Goal: Find specific page/section: Find specific page/section

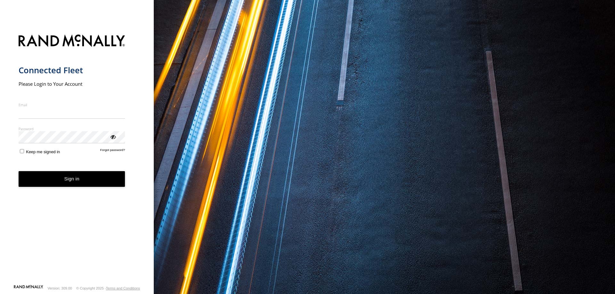
type input "**********"
click at [76, 184] on button "Sign in" at bounding box center [72, 179] width 107 height 16
click at [76, 179] on button "Sign in" at bounding box center [72, 179] width 107 height 16
click at [78, 180] on button "Sign in" at bounding box center [72, 179] width 107 height 16
click at [83, 180] on button "Sign in" at bounding box center [72, 179] width 107 height 16
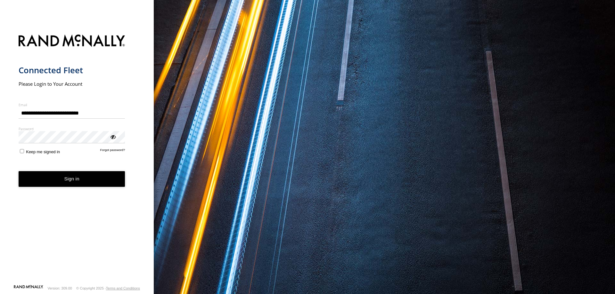
click at [78, 181] on button "Sign in" at bounding box center [72, 179] width 107 height 16
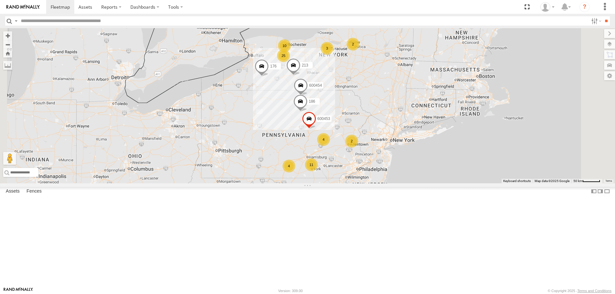
scroll to position [928, 0]
click at [0, 0] on div at bounding box center [0, 0] width 0 height 0
click at [0, 0] on link at bounding box center [0, 0] width 0 height 0
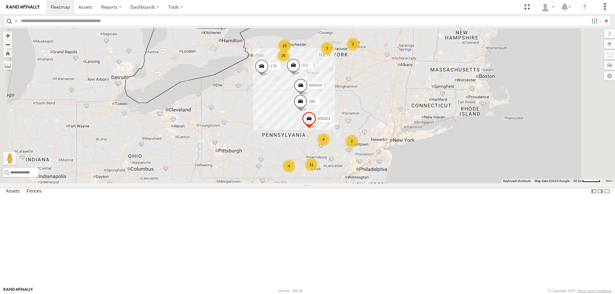
click at [0, 0] on link at bounding box center [0, 0] width 0 height 0
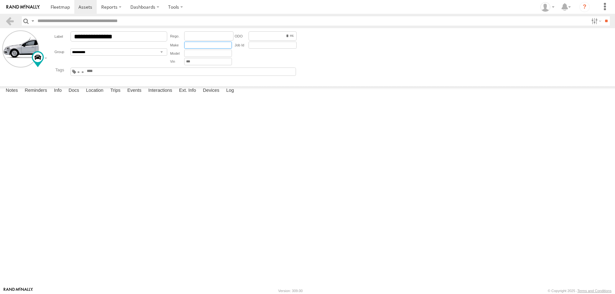
click at [190, 44] on input "text" at bounding box center [208, 45] width 48 height 7
click at [194, 53] on input "text" at bounding box center [208, 53] width 48 height 7
drag, startPoint x: 134, startPoint y: 37, endPoint x: 65, endPoint y: 23, distance: 70.4
click at [65, 23] on body "?" at bounding box center [307, 147] width 615 height 294
type input "***"
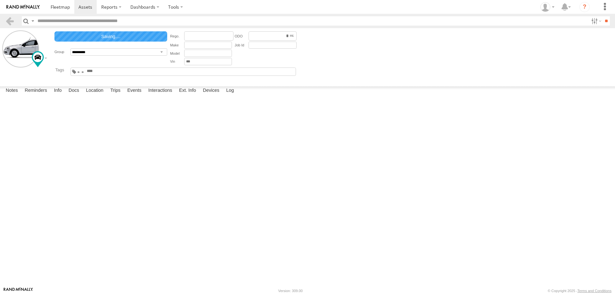
click at [117, 60] on div "**********" at bounding box center [111, 48] width 116 height 36
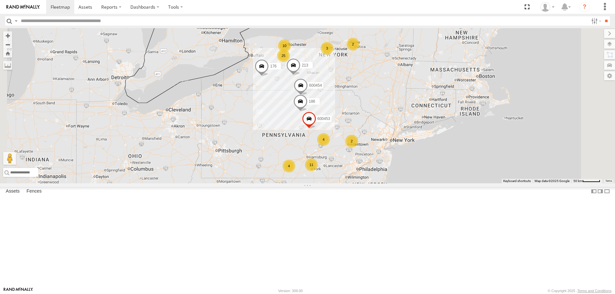
scroll to position [373, 0]
click at [0, 0] on div at bounding box center [0, 0] width 0 height 0
click at [0, 0] on link at bounding box center [0, 0] width 0 height 0
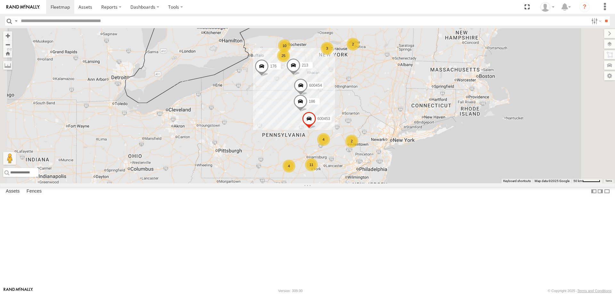
click at [117, 23] on input "text" at bounding box center [303, 20] width 570 height 9
type input "***"
click at [602, 16] on input "**" at bounding box center [605, 20] width 7 height 9
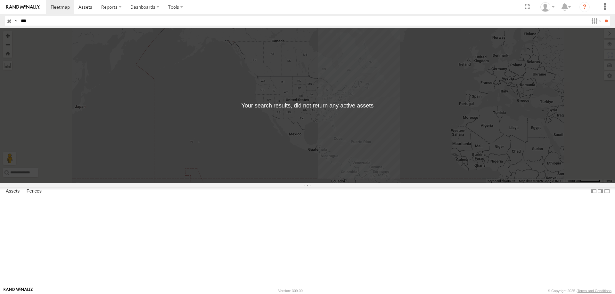
click at [41, 22] on input "***" at bounding box center [303, 20] width 570 height 9
type input "*"
click at [602, 16] on input "**" at bounding box center [605, 20] width 7 height 9
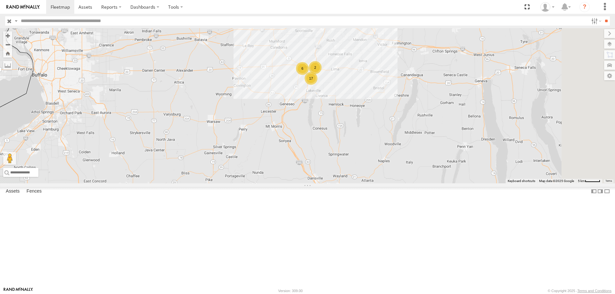
drag, startPoint x: 368, startPoint y: 86, endPoint x: 296, endPoint y: 161, distance: 103.7
click at [300, 167] on div "213 176 600453 600454 186 211 203 17 6 2" at bounding box center [307, 105] width 615 height 155
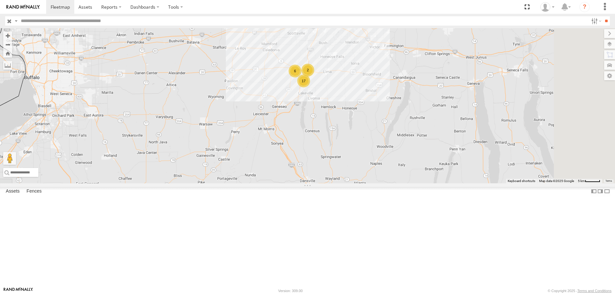
scroll to position [928, 0]
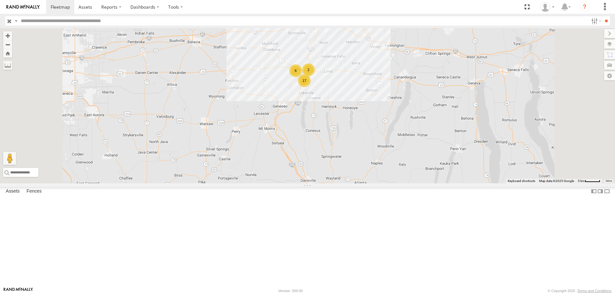
click at [0, 0] on div "179" at bounding box center [0, 0] width 0 height 0
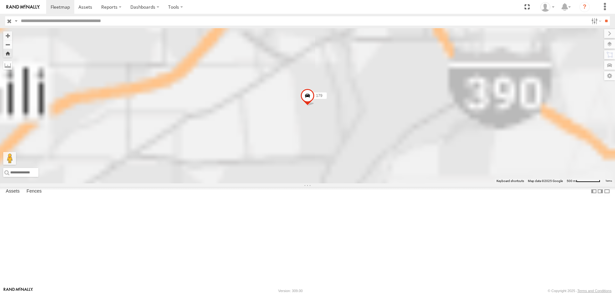
click at [0, 0] on div "179" at bounding box center [0, 0] width 0 height 0
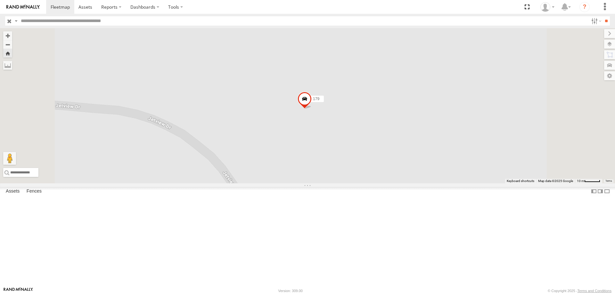
click at [312, 109] on span at bounding box center [304, 100] width 14 height 17
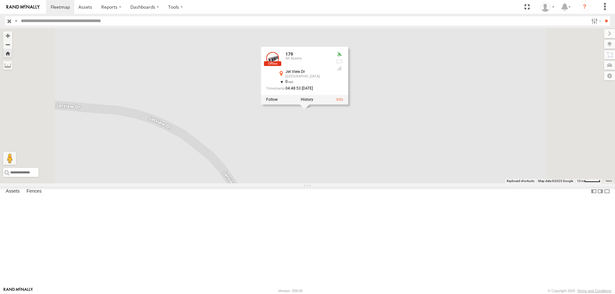
click at [0, 0] on link at bounding box center [0, 0] width 0 height 0
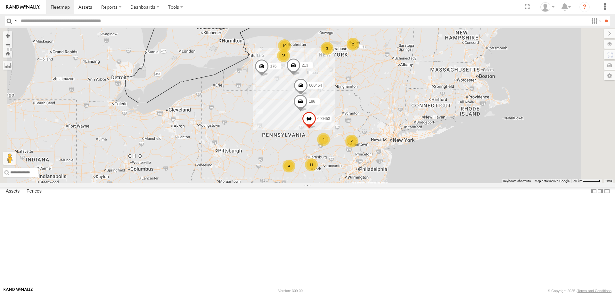
scroll to position [608, 0]
click at [0, 0] on div "214 All Assets" at bounding box center [0, 0] width 0 height 0
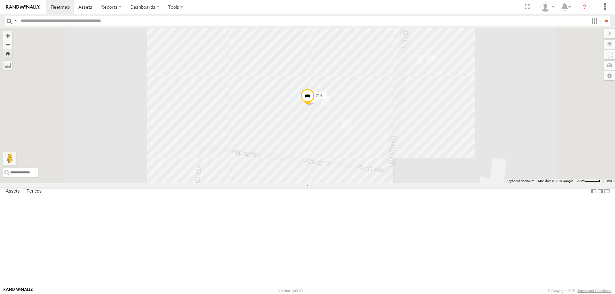
click at [314, 106] on span at bounding box center [307, 97] width 14 height 17
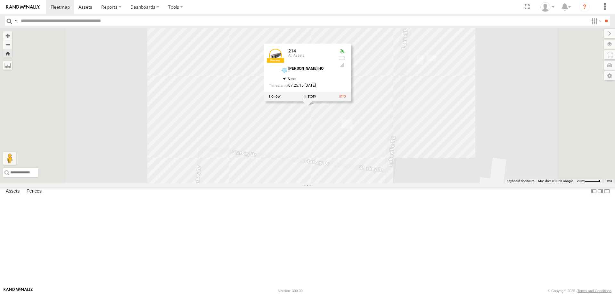
click at [261, 98] on div "214 214 All Assets Johncox HQ 42.8766 , -77.71323 0 07:25:15 09/30/2025" at bounding box center [307, 105] width 615 height 155
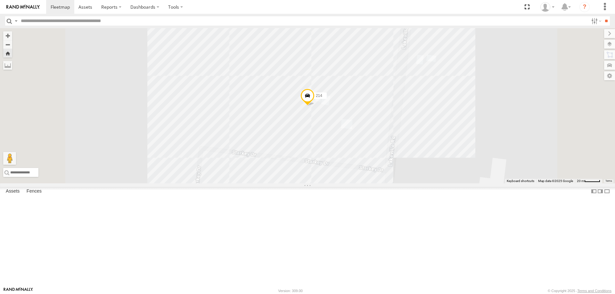
scroll to position [917, 0]
click at [0, 0] on div "179" at bounding box center [0, 0] width 0 height 0
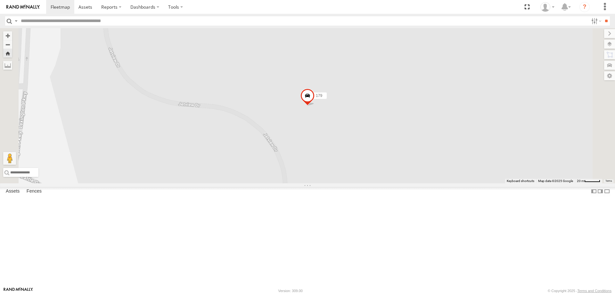
click at [314, 106] on span at bounding box center [307, 97] width 14 height 17
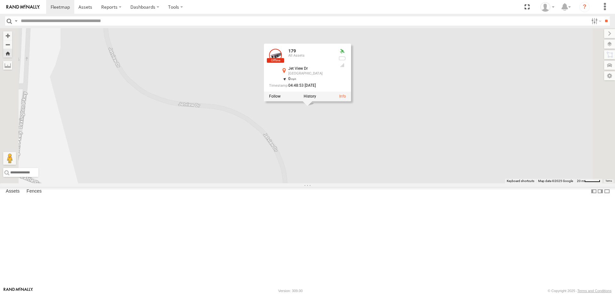
click at [278, 150] on div "179 179 All Assets Jet View Dr Rochester 43.1175 , -77.69734 0 04:48:53 09/26/2…" at bounding box center [307, 105] width 615 height 155
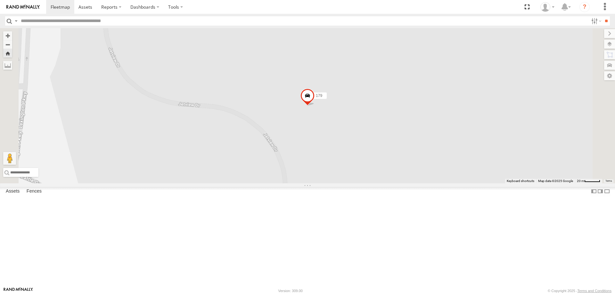
click at [0, 0] on link at bounding box center [0, 0] width 0 height 0
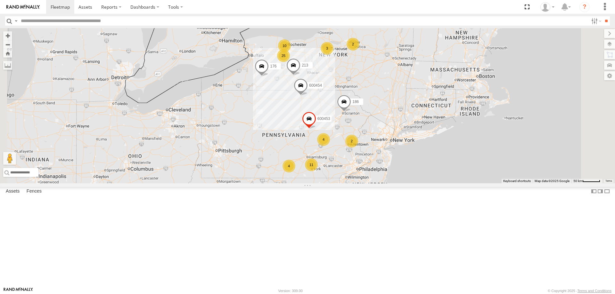
scroll to position [928, 0]
click at [0, 0] on span at bounding box center [0, 0] width 0 height 0
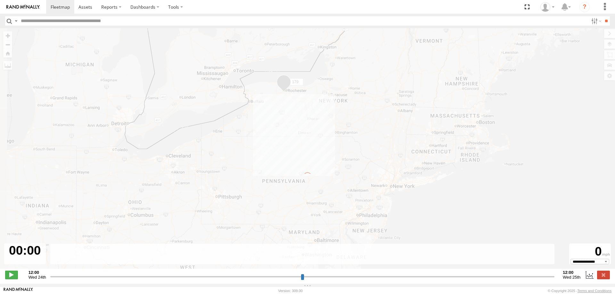
type input "**********"
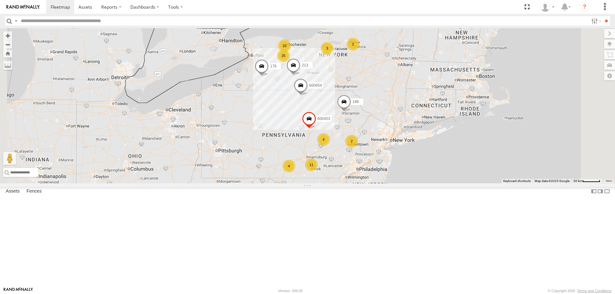
scroll to position [928, 0]
click at [0, 0] on span at bounding box center [0, 0] width 0 height 0
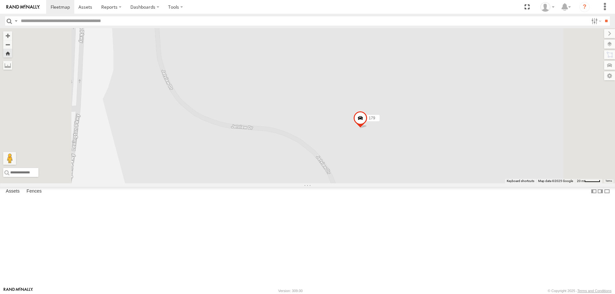
drag, startPoint x: 483, startPoint y: 119, endPoint x: 484, endPoint y: 192, distance: 73.3
click at [484, 183] on div "179" at bounding box center [307, 105] width 615 height 155
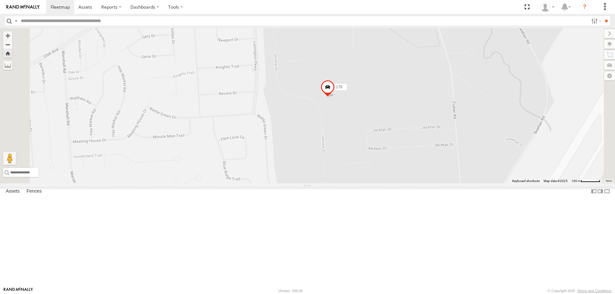
drag, startPoint x: 294, startPoint y: 130, endPoint x: 353, endPoint y: 132, distance: 59.9
click at [353, 132] on div "179" at bounding box center [307, 105] width 615 height 155
click at [113, 22] on input "text" at bounding box center [303, 20] width 570 height 9
type input "***"
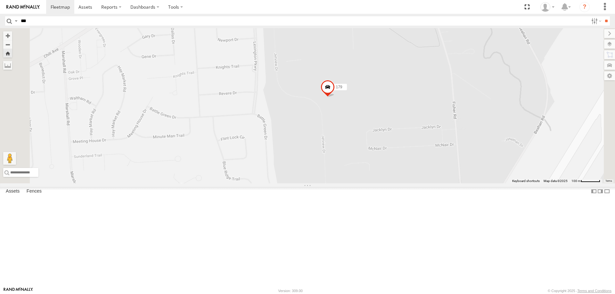
click at [602, 16] on input "**" at bounding box center [605, 20] width 7 height 9
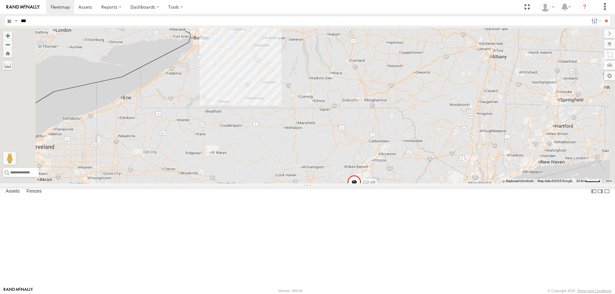
click at [0, 0] on link at bounding box center [0, 0] width 0 height 0
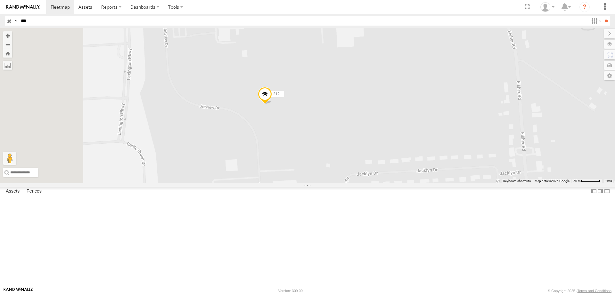
drag, startPoint x: 271, startPoint y: 70, endPoint x: 461, endPoint y: 195, distance: 227.6
click at [461, 183] on div "212" at bounding box center [307, 105] width 615 height 155
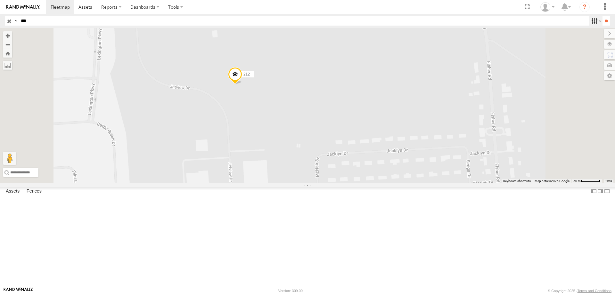
click at [595, 21] on label at bounding box center [595, 20] width 14 height 9
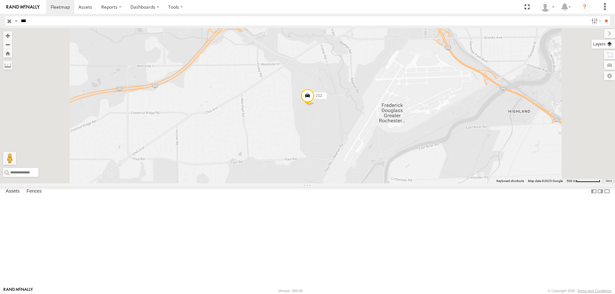
click at [608, 44] on label at bounding box center [602, 44] width 23 height 9
click at [0, 0] on span "Basemaps" at bounding box center [0, 0] width 0 height 0
click at [0, 0] on span "Satellite" at bounding box center [0, 0] width 0 height 0
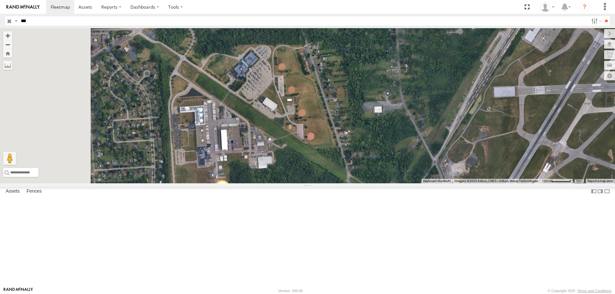
drag, startPoint x: 313, startPoint y: 166, endPoint x: 380, endPoint y: 48, distance: 135.2
click at [381, 49] on div "212" at bounding box center [307, 105] width 615 height 155
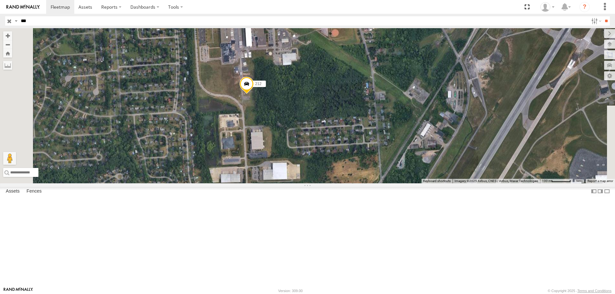
drag, startPoint x: 302, startPoint y: 157, endPoint x: 315, endPoint y: 89, distance: 69.5
click at [315, 89] on div "212" at bounding box center [307, 105] width 615 height 155
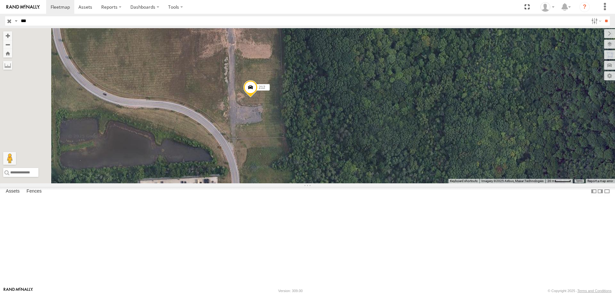
drag, startPoint x: 242, startPoint y: 172, endPoint x: 273, endPoint y: 101, distance: 76.7
click at [273, 101] on div "212" at bounding box center [307, 105] width 615 height 155
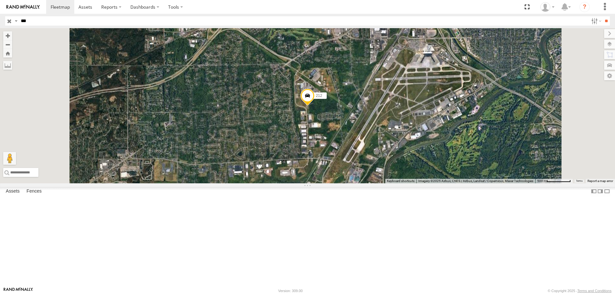
click at [38, 23] on input "***" at bounding box center [303, 20] width 570 height 9
type input "*"
click at [602, 16] on input "**" at bounding box center [605, 20] width 7 height 9
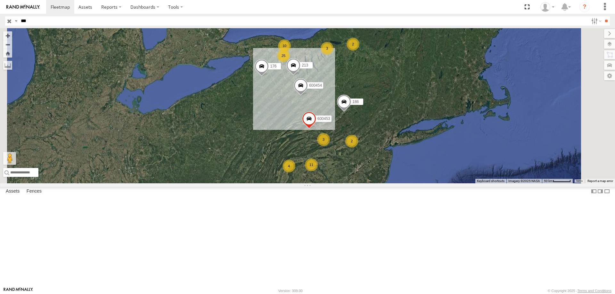
type input "***"
click at [602, 16] on input "**" at bounding box center [605, 20] width 7 height 9
